Goal: Task Accomplishment & Management: Manage account settings

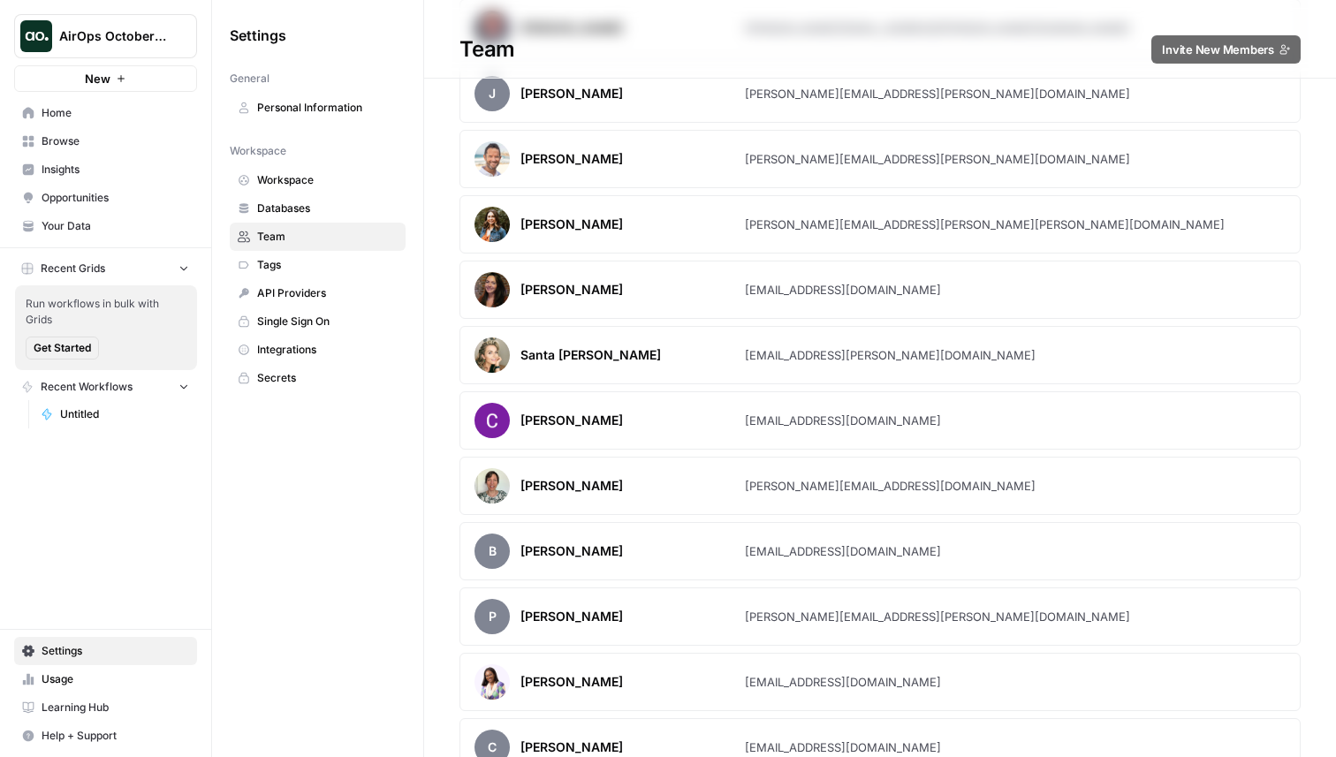
scroll to position [1273, 0]
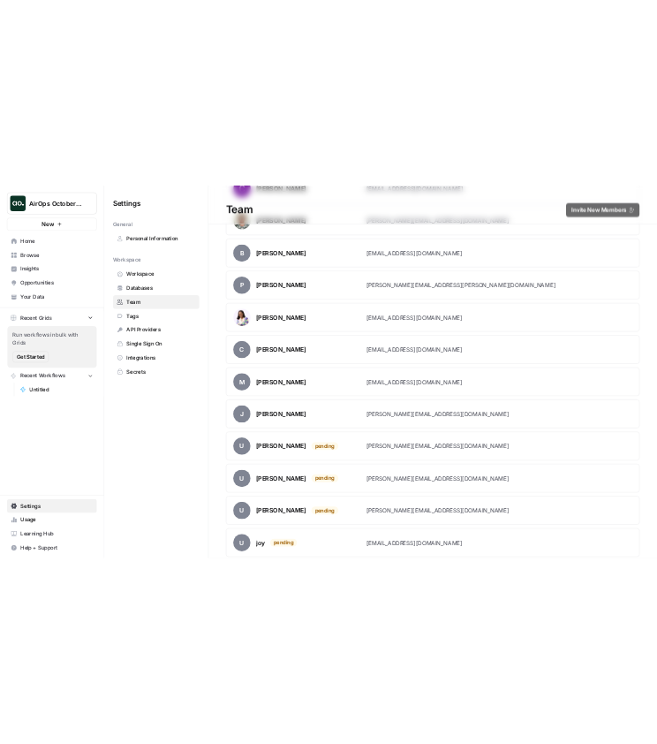
scroll to position [1837, 0]
